Goal: Information Seeking & Learning: Learn about a topic

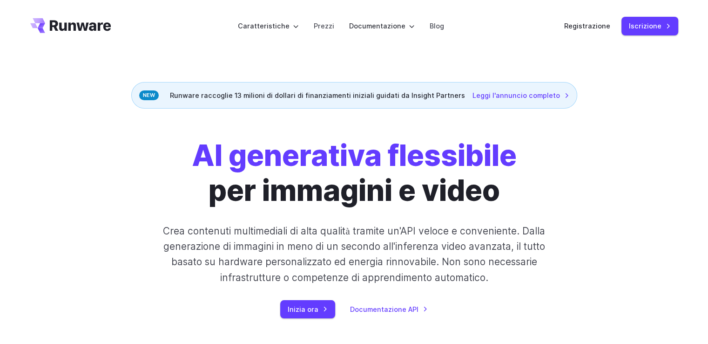
click at [536, 115] on div "AI generativa flessibile per immagini e video Crea contenuti multimediali di al…" at bounding box center [354, 227] width 708 height 239
click at [330, 25] on font "Prezzi" at bounding box center [324, 26] width 20 height 8
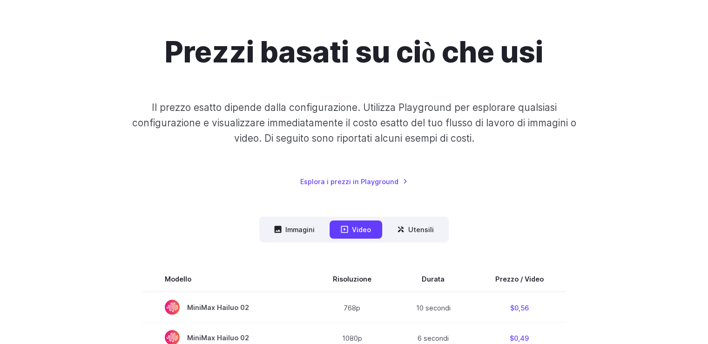
scroll to position [77, 0]
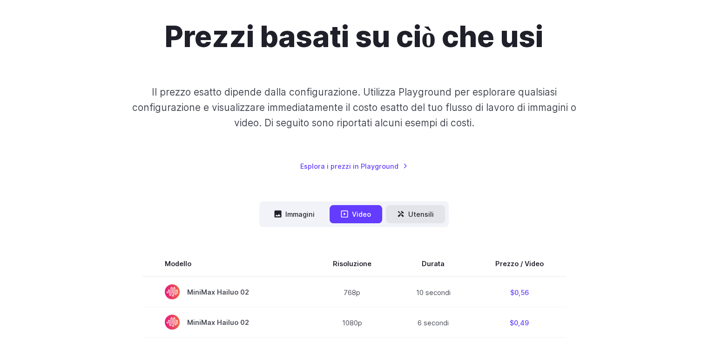
click at [423, 207] on button "Utensili" at bounding box center [415, 214] width 59 height 18
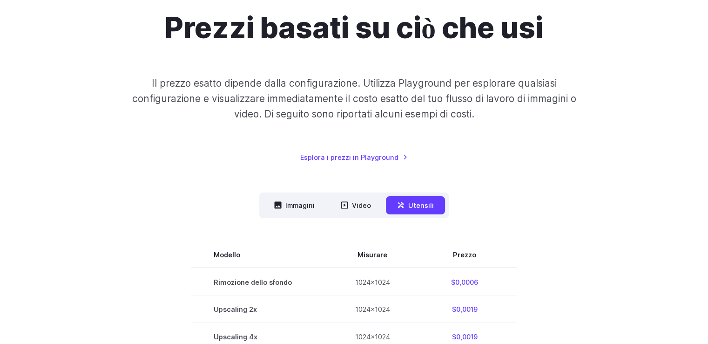
scroll to position [0, 0]
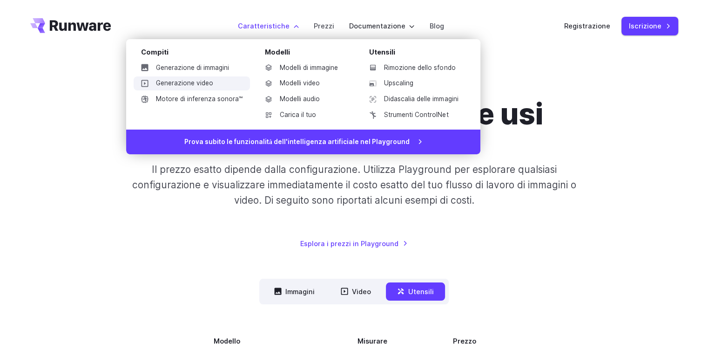
click at [204, 87] on font "Generazione video" at bounding box center [184, 82] width 57 height 7
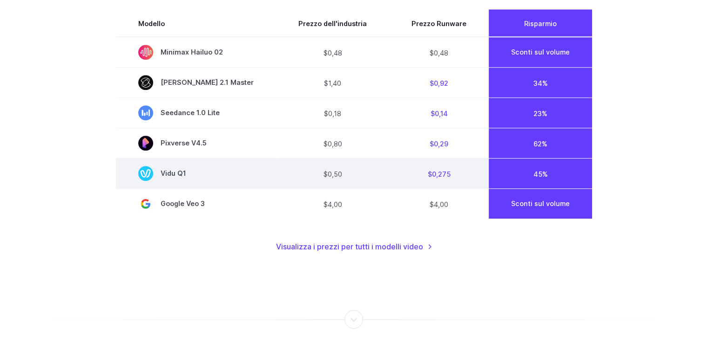
scroll to position [776, 0]
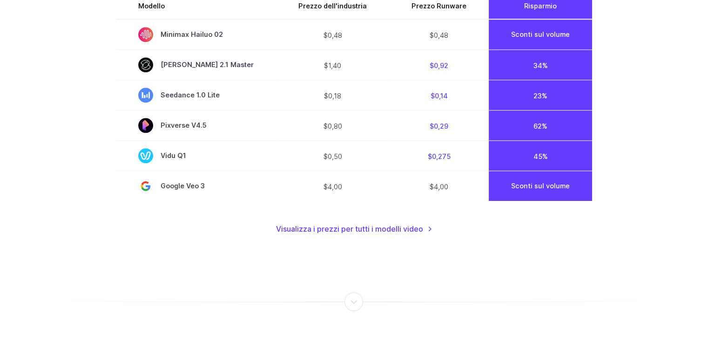
click at [354, 301] on div at bounding box center [354, 301] width 1 height 0
click at [412, 224] on font "Visualizza i prezzi per tutti i modelli video" at bounding box center [349, 228] width 147 height 9
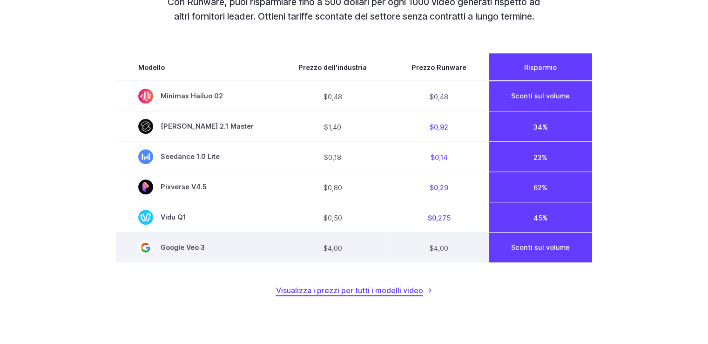
scroll to position [698, 0]
